Goal: Information Seeking & Learning: Learn about a topic

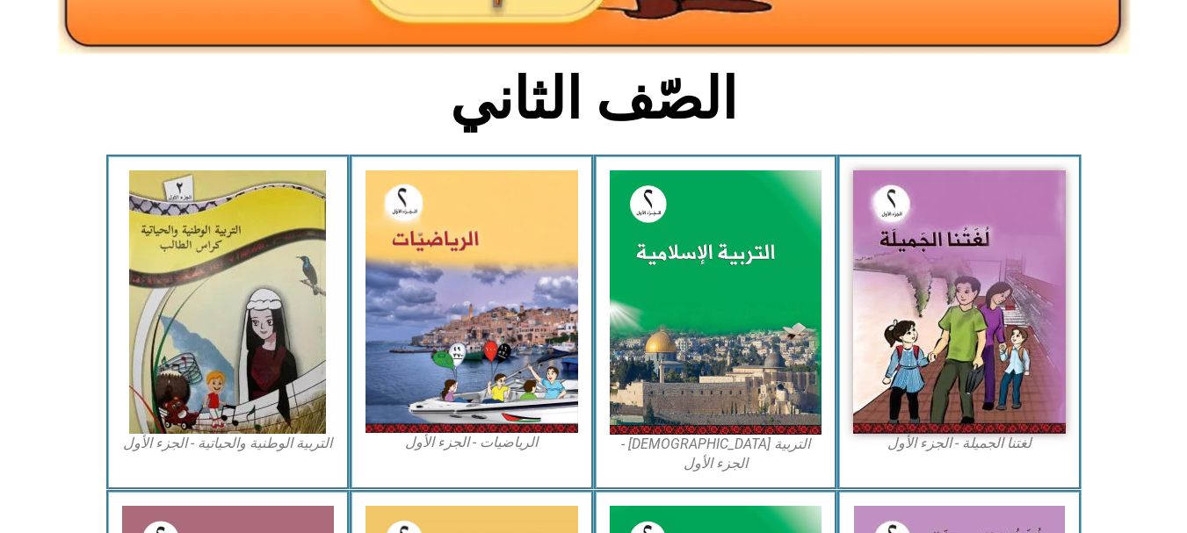
scroll to position [395, 0]
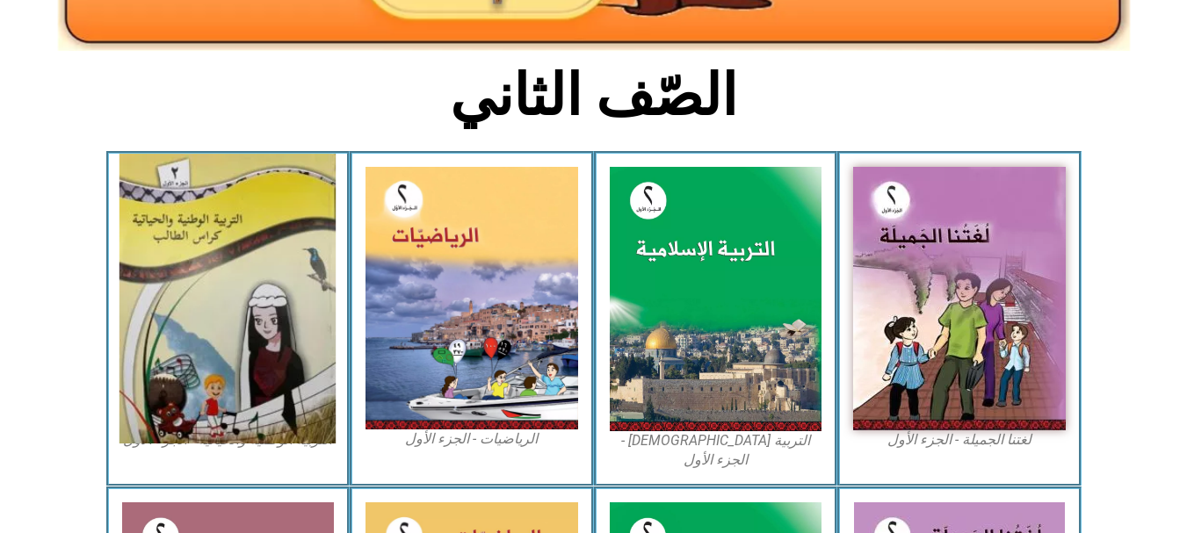
click at [257, 287] on img at bounding box center [227, 299] width 216 height 290
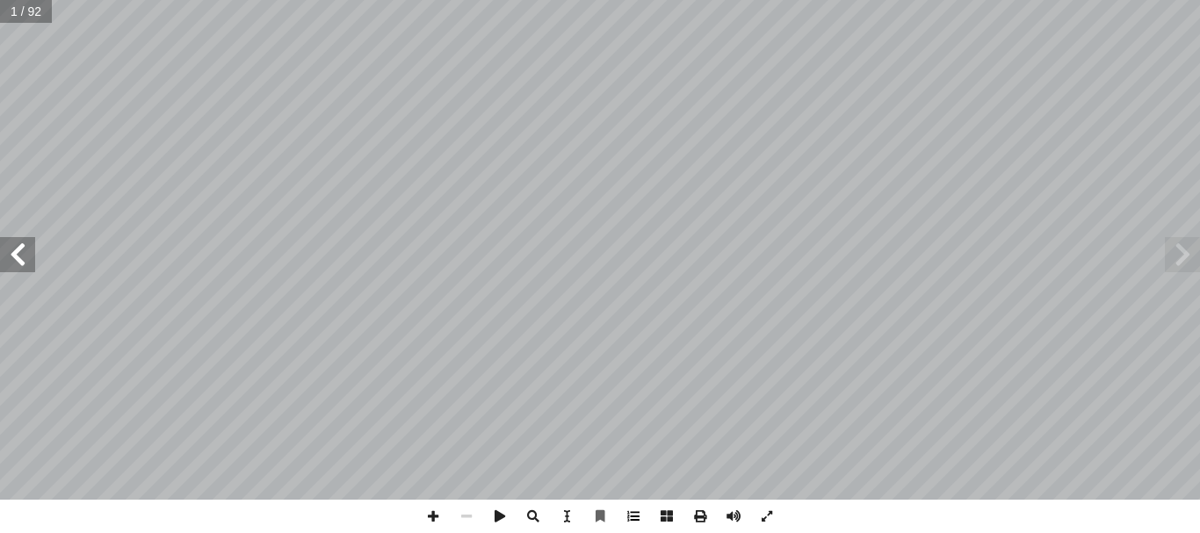
click at [634, 510] on span at bounding box center [633, 516] width 33 height 33
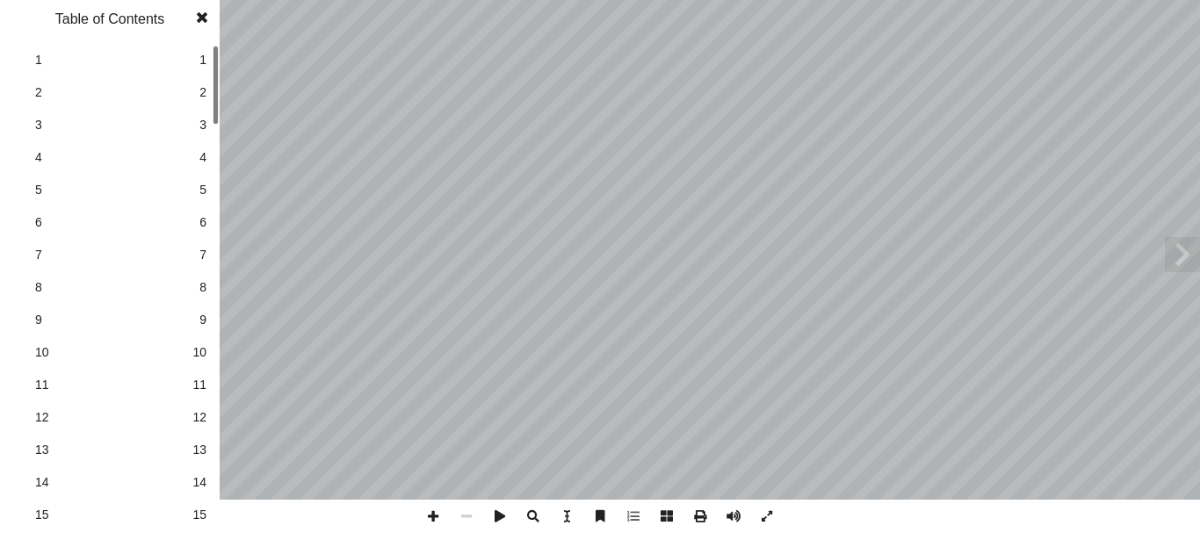
click at [196, 491] on span "14" at bounding box center [199, 482] width 14 height 18
click at [203, 18] on span at bounding box center [202, 17] width 32 height 35
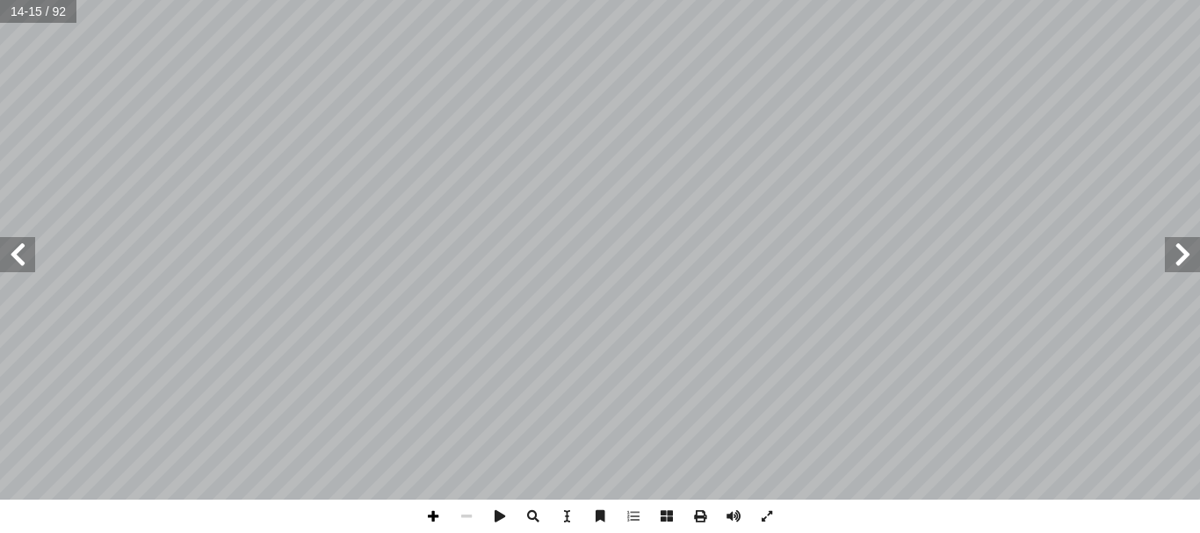
click at [431, 519] on span at bounding box center [432, 516] width 33 height 33
click at [439, 521] on span at bounding box center [432, 516] width 33 height 33
click at [467, 530] on span at bounding box center [466, 516] width 33 height 33
click at [1190, 266] on span at bounding box center [1182, 254] width 35 height 35
